Goal: Information Seeking & Learning: Learn about a topic

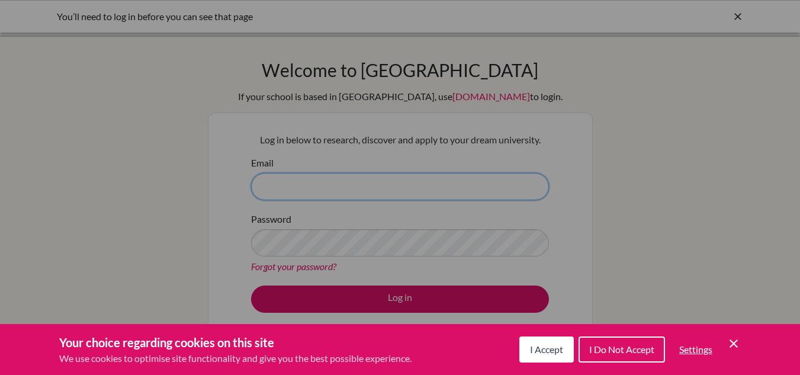
type input "[PERSON_NAME][EMAIL_ADDRESS][DOMAIN_NAME]"
click at [531, 346] on span "I Accept" at bounding box center [546, 348] width 33 height 11
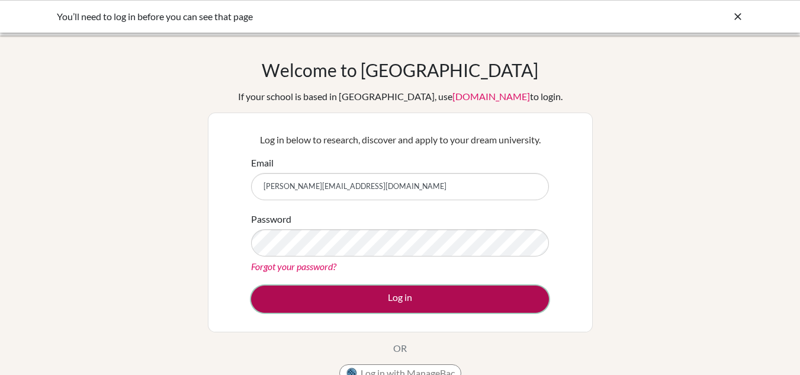
click at [448, 303] on button "Log in" at bounding box center [400, 298] width 298 height 27
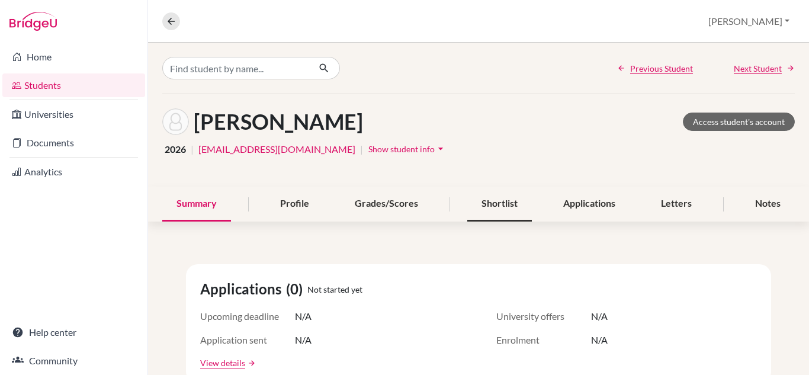
click at [493, 210] on div "Shortlist" at bounding box center [499, 203] width 65 height 35
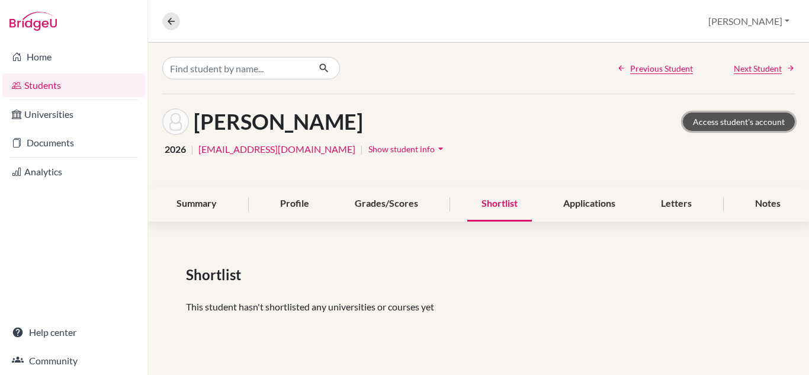
click at [738, 124] on link "Access student's account" at bounding box center [739, 121] width 112 height 18
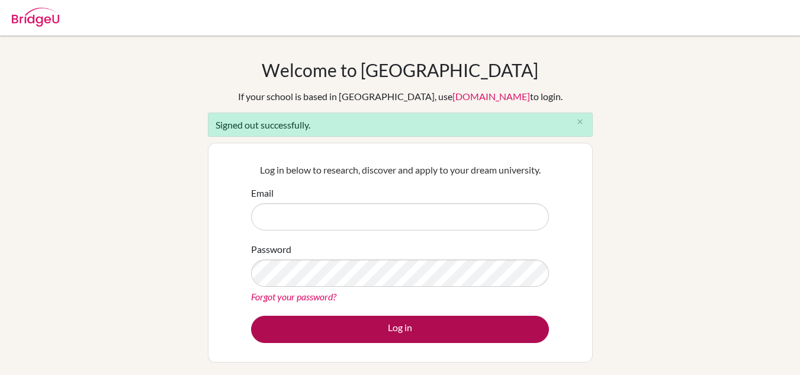
type input "mabraham@reedleyschool.com"
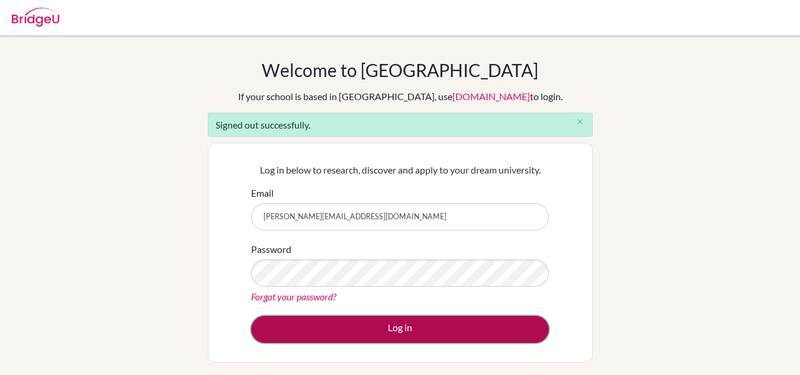
click at [356, 330] on button "Log in" at bounding box center [400, 329] width 298 height 27
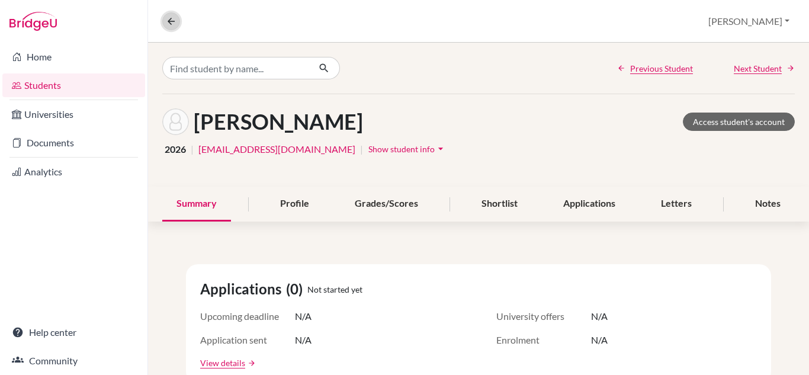
click at [162, 18] on button at bounding box center [171, 21] width 18 height 18
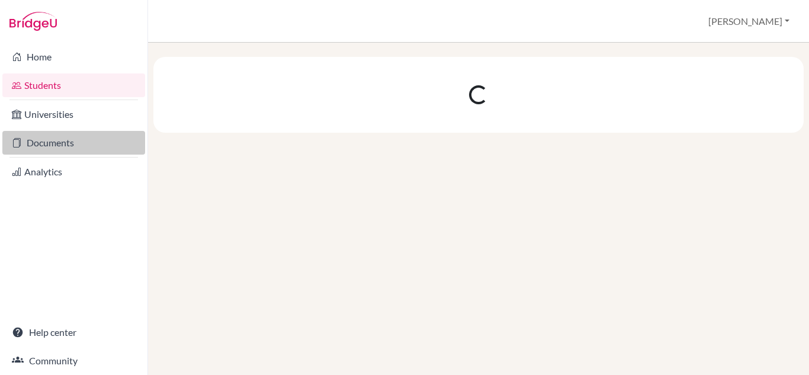
click at [50, 153] on link "Documents" at bounding box center [73, 143] width 143 height 24
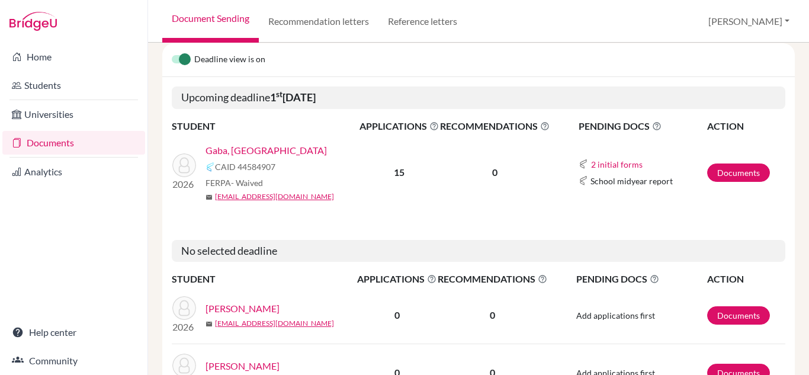
scroll to position [176, 0]
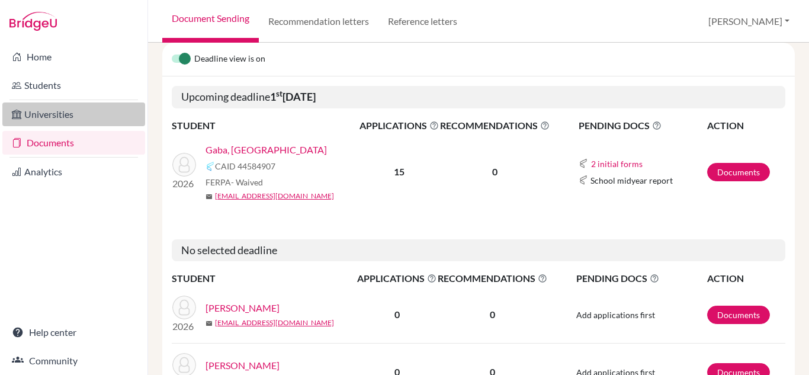
click at [47, 118] on link "Universities" at bounding box center [73, 114] width 143 height 24
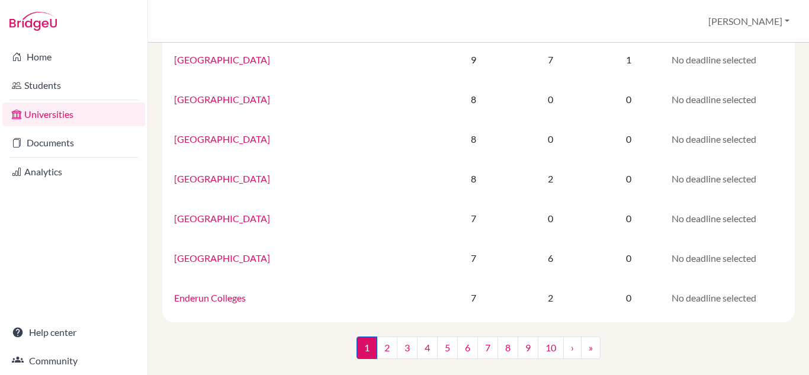
scroll to position [829, 0]
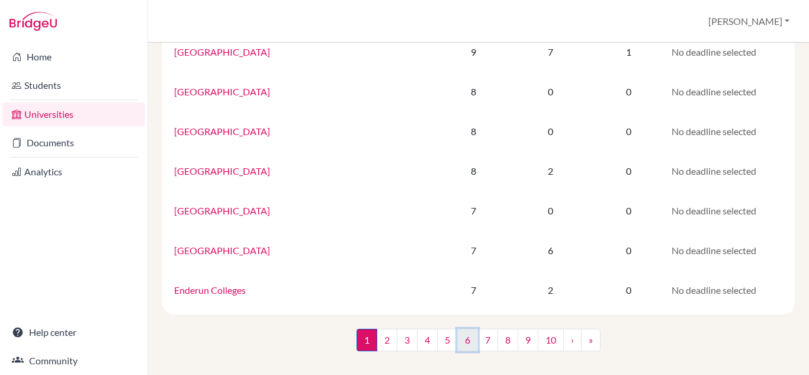
click at [468, 338] on link "6" at bounding box center [467, 340] width 21 height 22
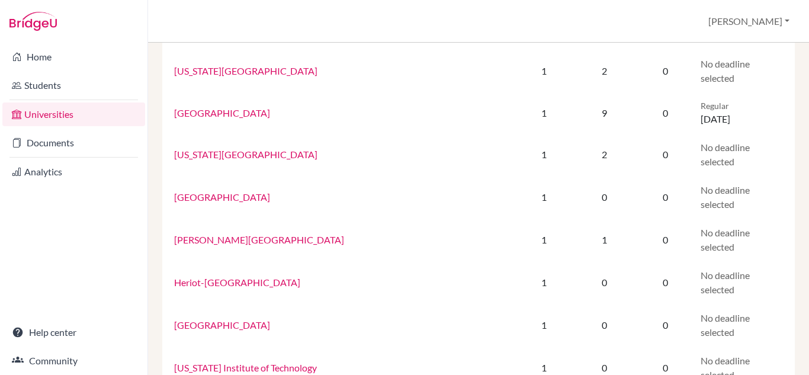
scroll to position [829, 0]
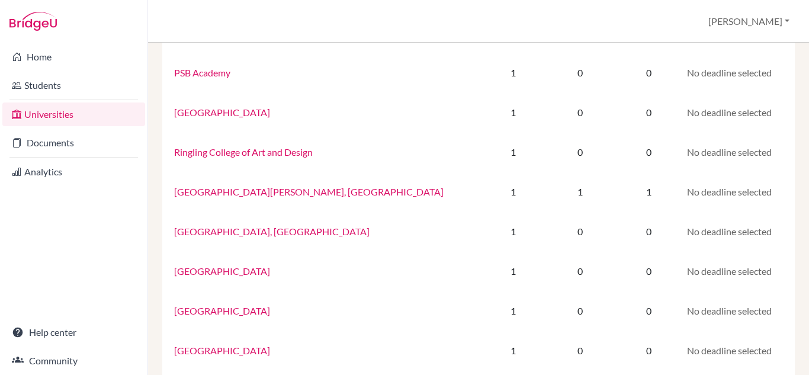
scroll to position [828, 0]
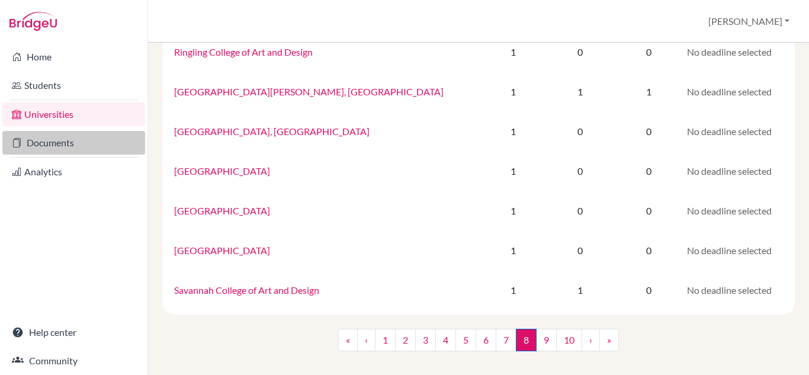
click at [82, 135] on link "Documents" at bounding box center [73, 143] width 143 height 24
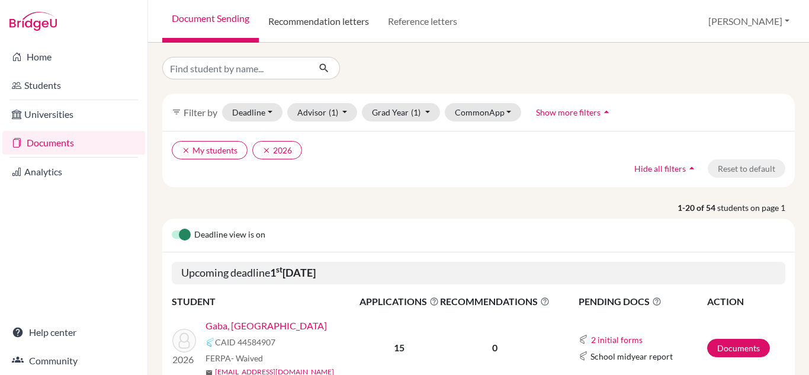
click at [305, 12] on link "Recommendation letters" at bounding box center [319, 21] width 120 height 43
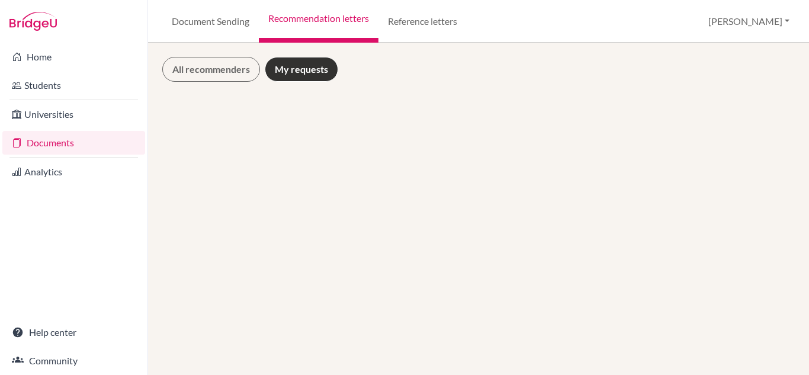
click at [307, 17] on link "Recommendation letters" at bounding box center [319, 21] width 120 height 43
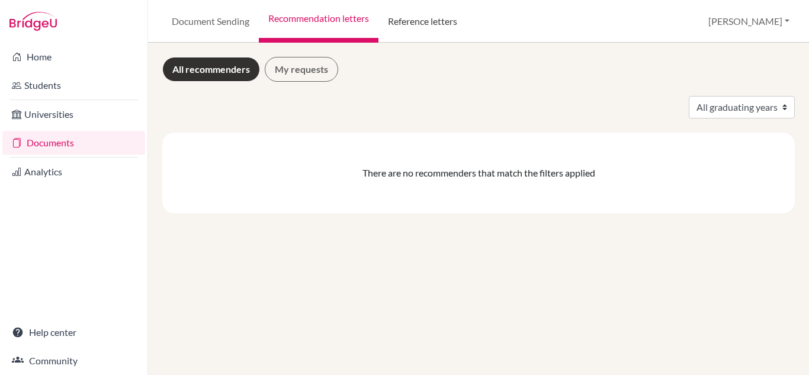
click at [413, 21] on link "Reference letters" at bounding box center [422, 21] width 88 height 43
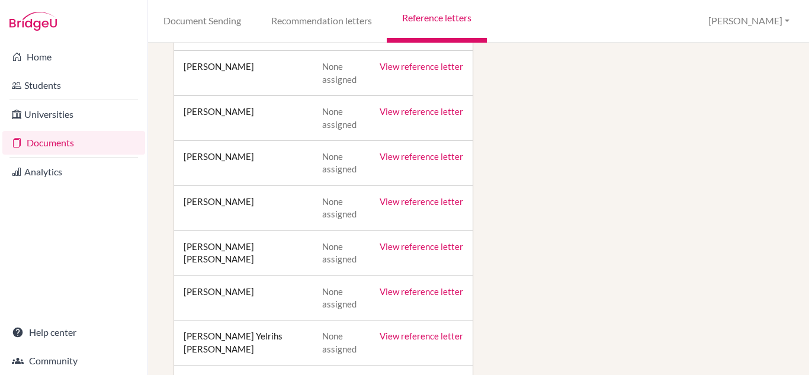
scroll to position [1282, 0]
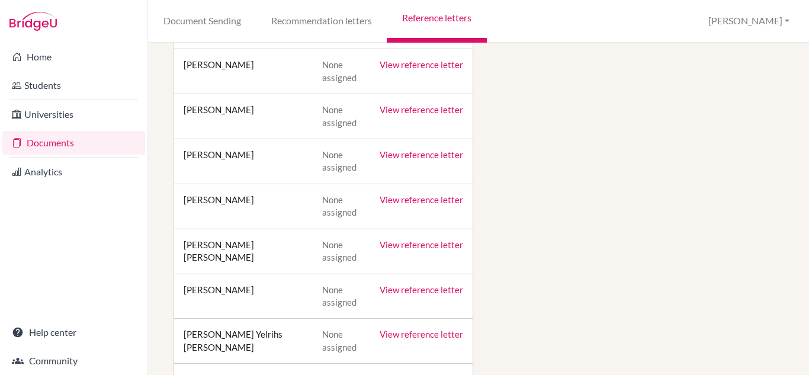
click at [385, 156] on link "View reference letter" at bounding box center [420, 154] width 83 height 11
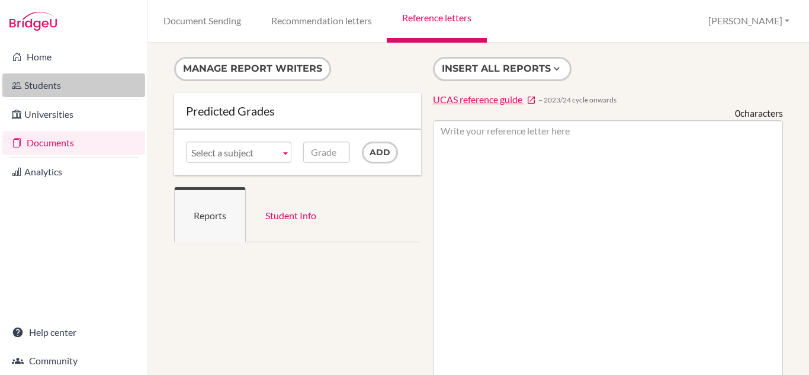
click at [49, 83] on link "Students" at bounding box center [73, 85] width 143 height 24
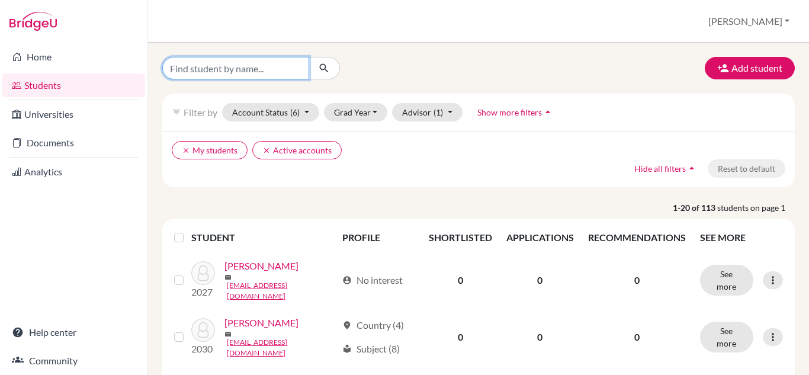
click at [281, 70] on input "Find student by name..." at bounding box center [235, 68] width 147 height 22
type input "[PERSON_NAME]"
click at [326, 70] on icon "submit" at bounding box center [324, 68] width 12 height 12
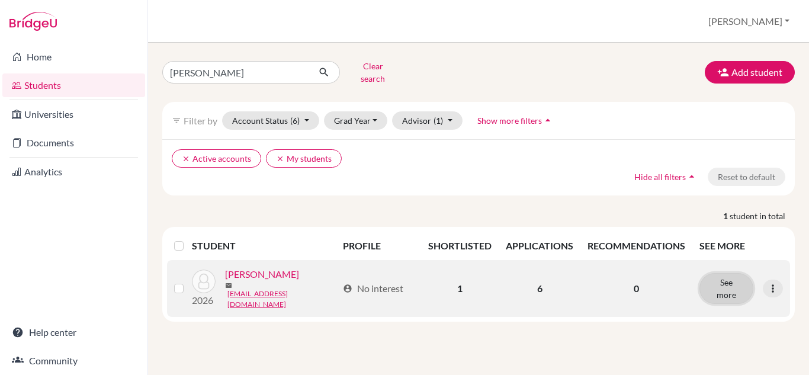
click at [724, 286] on button "See more" at bounding box center [726, 288] width 54 height 31
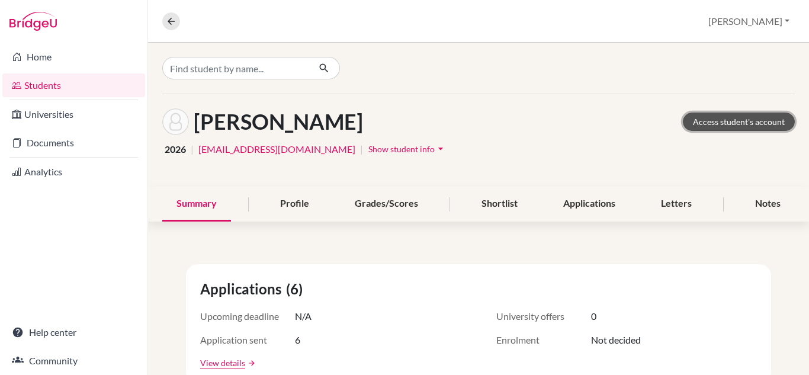
click at [706, 125] on link "Access student's account" at bounding box center [739, 121] width 112 height 18
